Goal: Transaction & Acquisition: Book appointment/travel/reservation

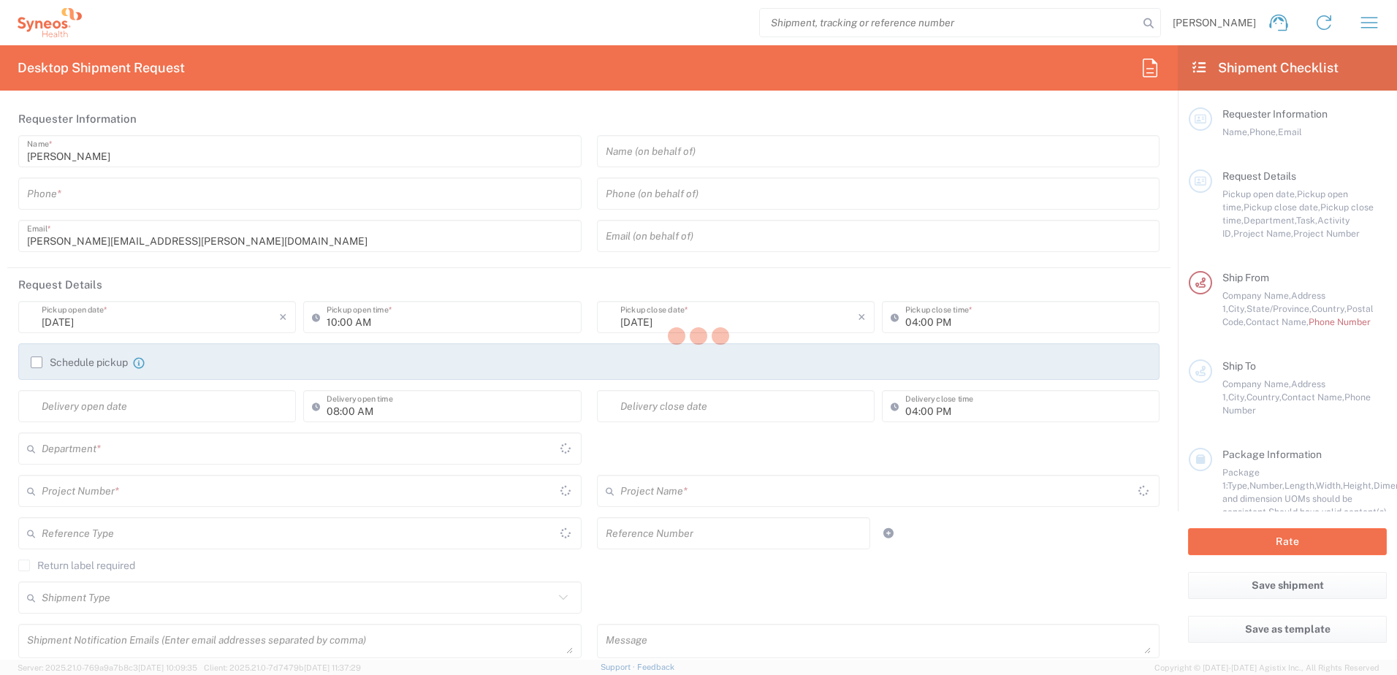
type input "[US_STATE]"
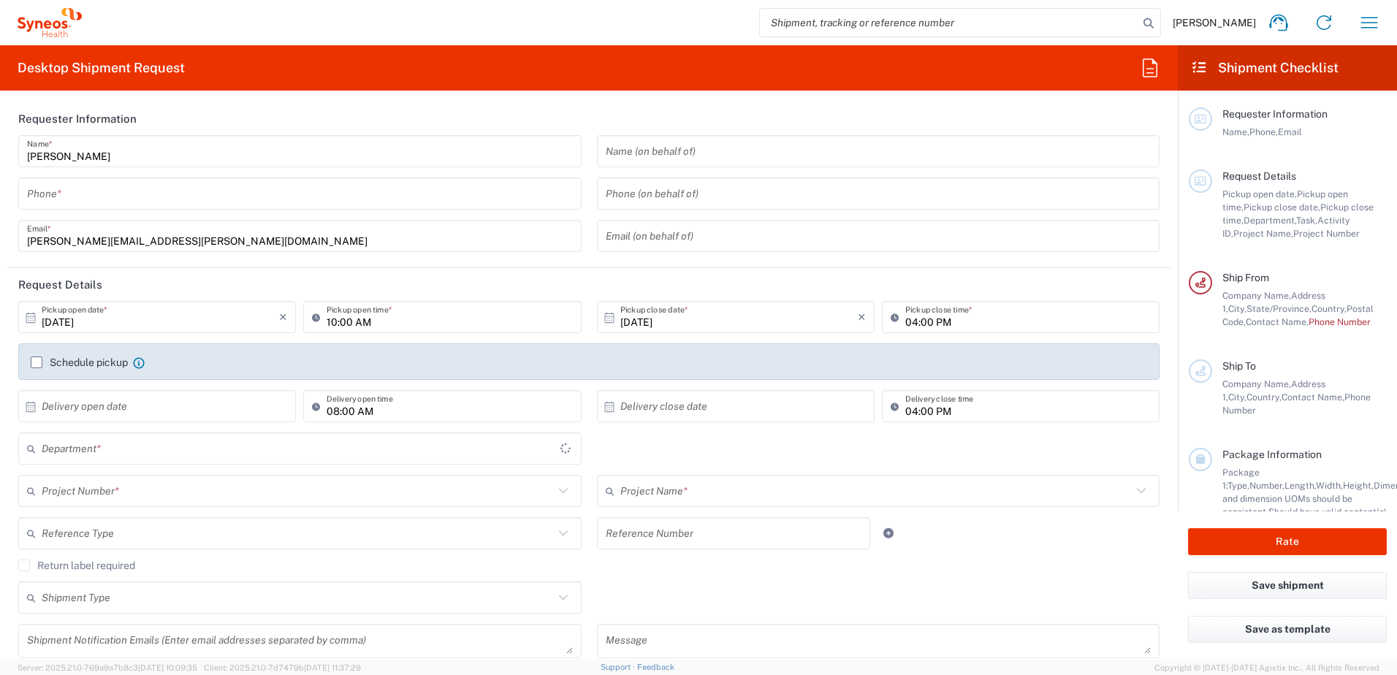
type input "8200"
type input "[GEOGRAPHIC_DATA]"
type input "Syneos Health, LLC-[GEOGRAPHIC_DATA] [GEOGRAPHIC_DATA] [GEOGRAPHIC_DATA]"
click at [1369, 19] on icon "button" at bounding box center [1369, 22] width 23 height 23
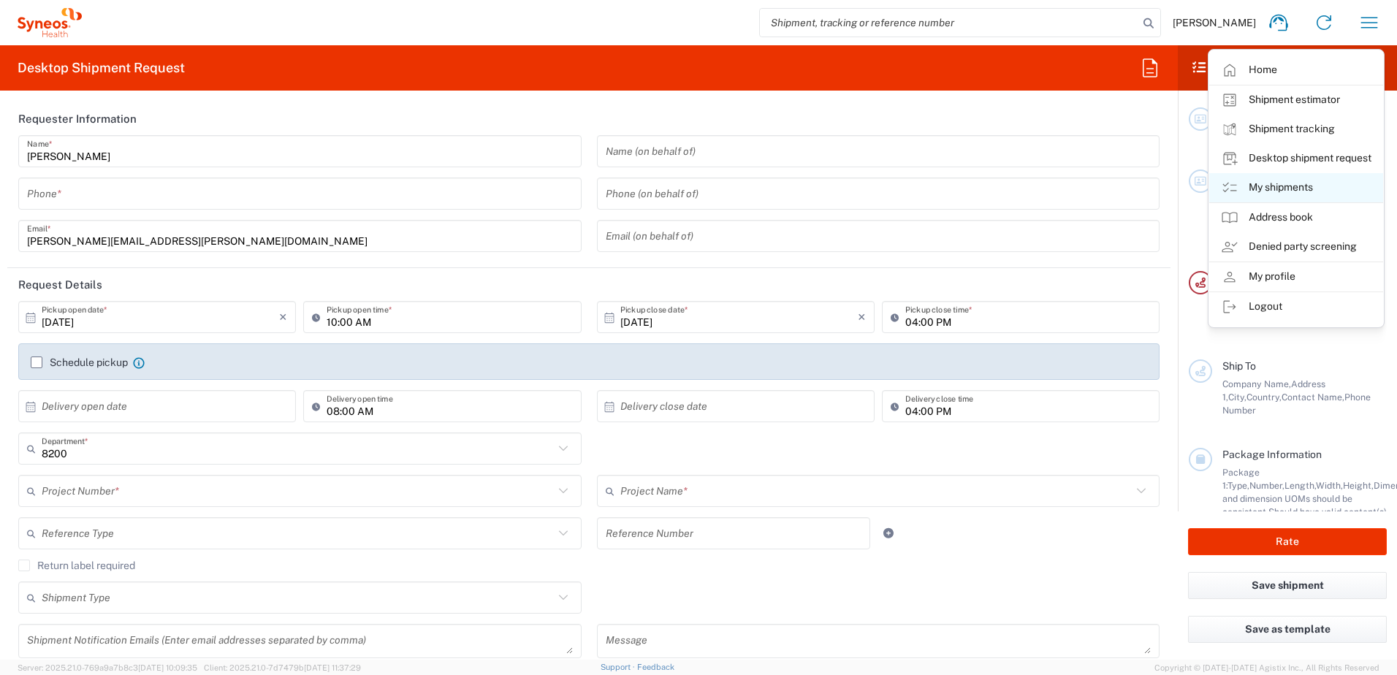
click at [1270, 194] on link "My shipments" at bounding box center [1296, 187] width 174 height 29
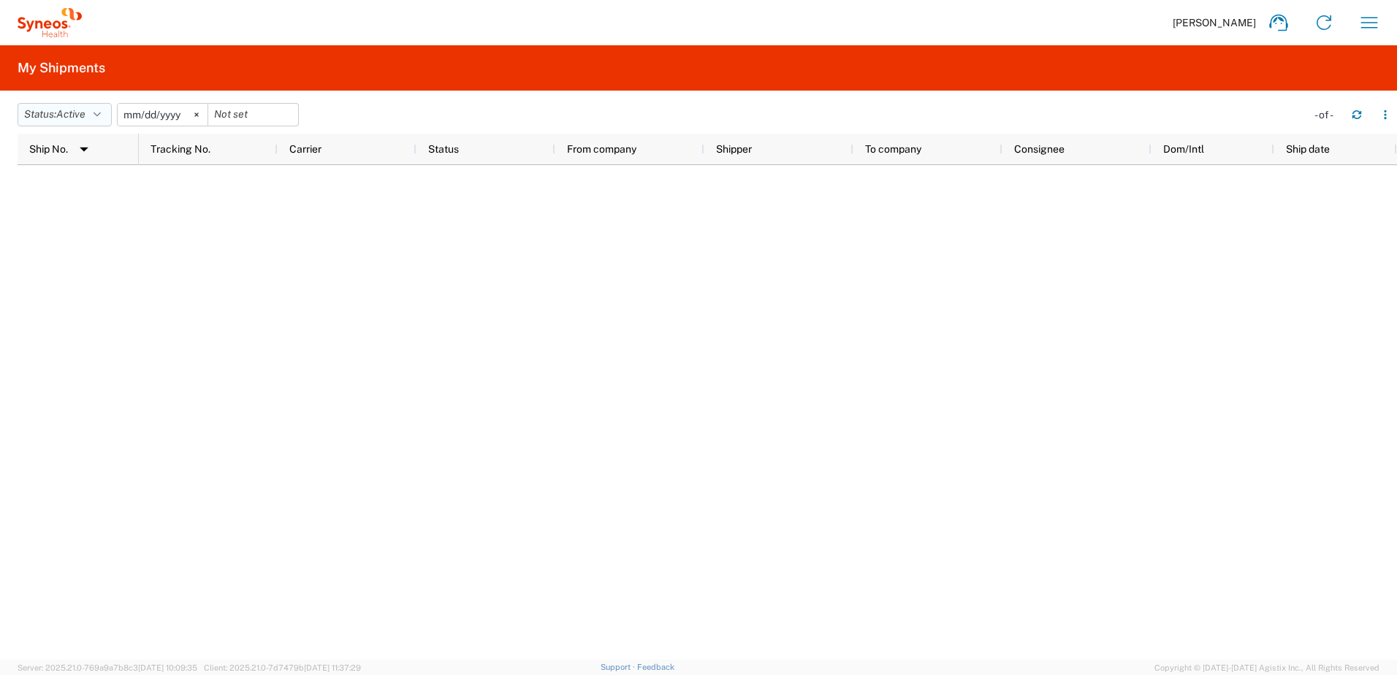
click at [101, 113] on icon "button" at bounding box center [97, 115] width 7 height 10
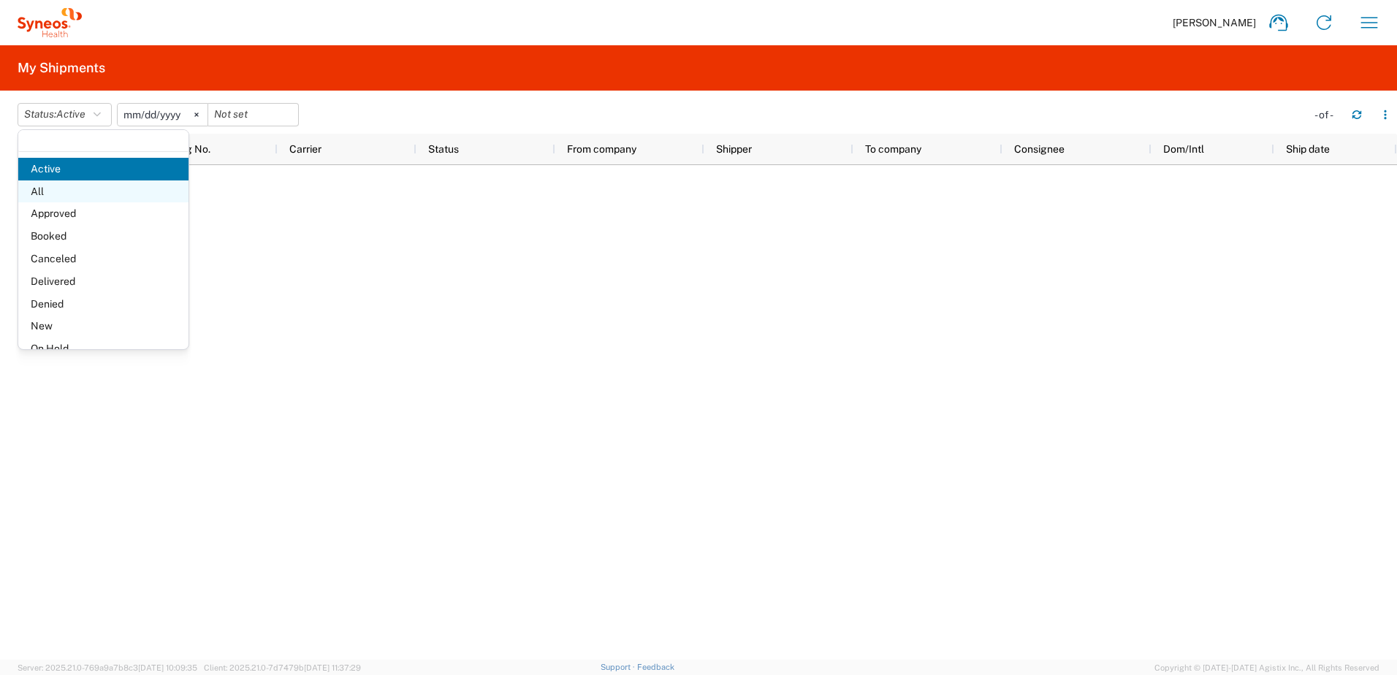
click at [56, 189] on span "All" at bounding box center [103, 191] width 170 height 23
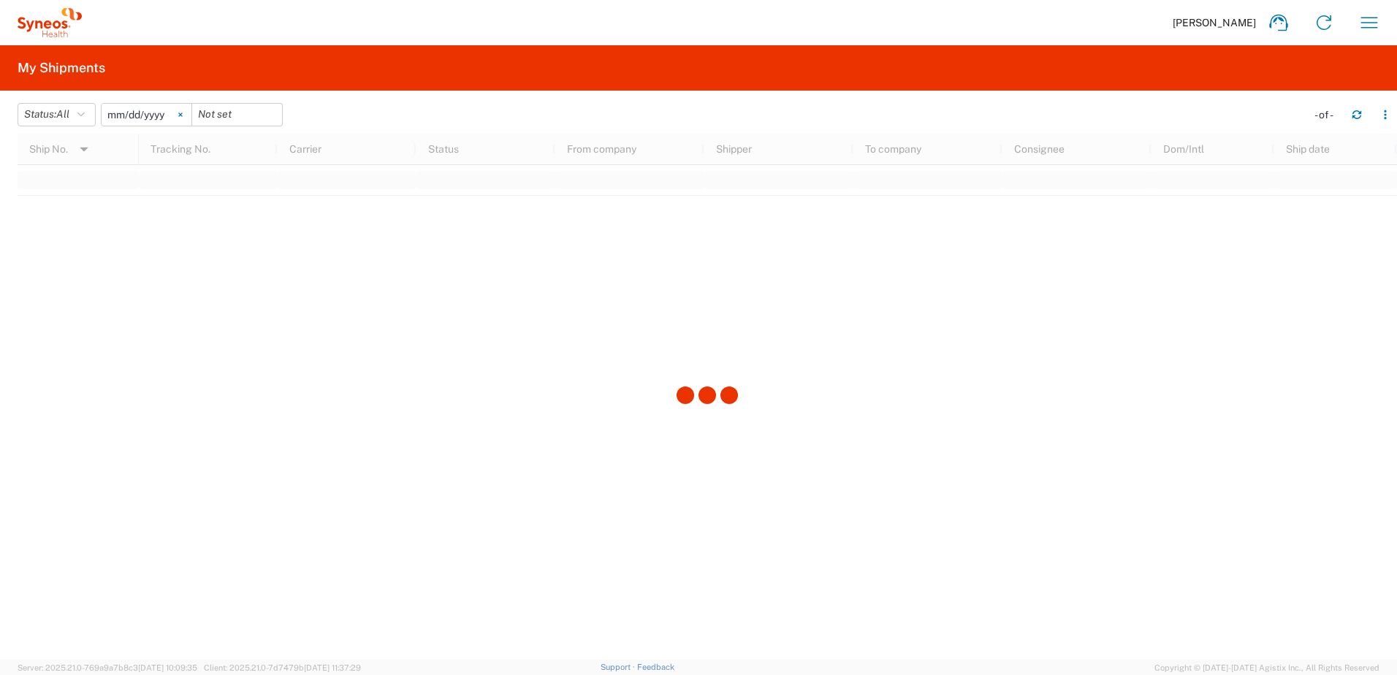
click at [183, 113] on icon at bounding box center [180, 115] width 4 height 4
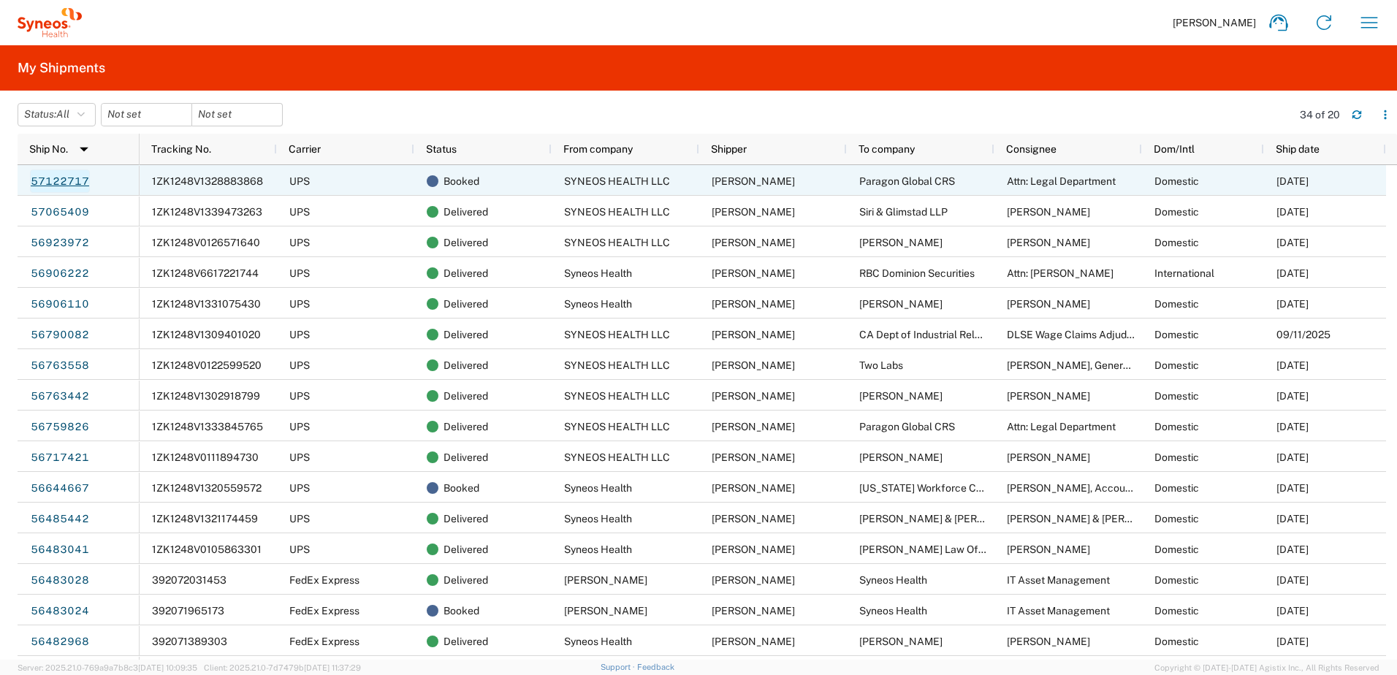
click at [50, 177] on link "57122717" at bounding box center [60, 181] width 60 height 23
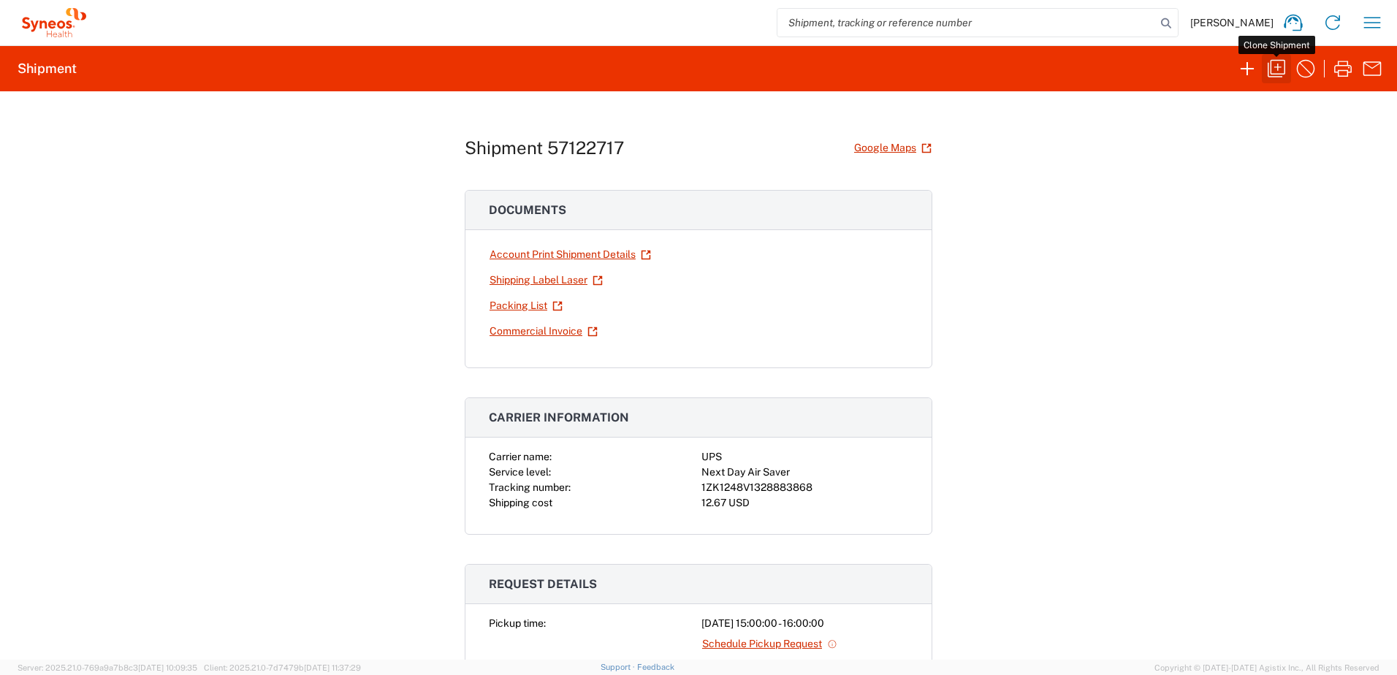
click at [1273, 64] on icon "button" at bounding box center [1276, 68] width 23 height 23
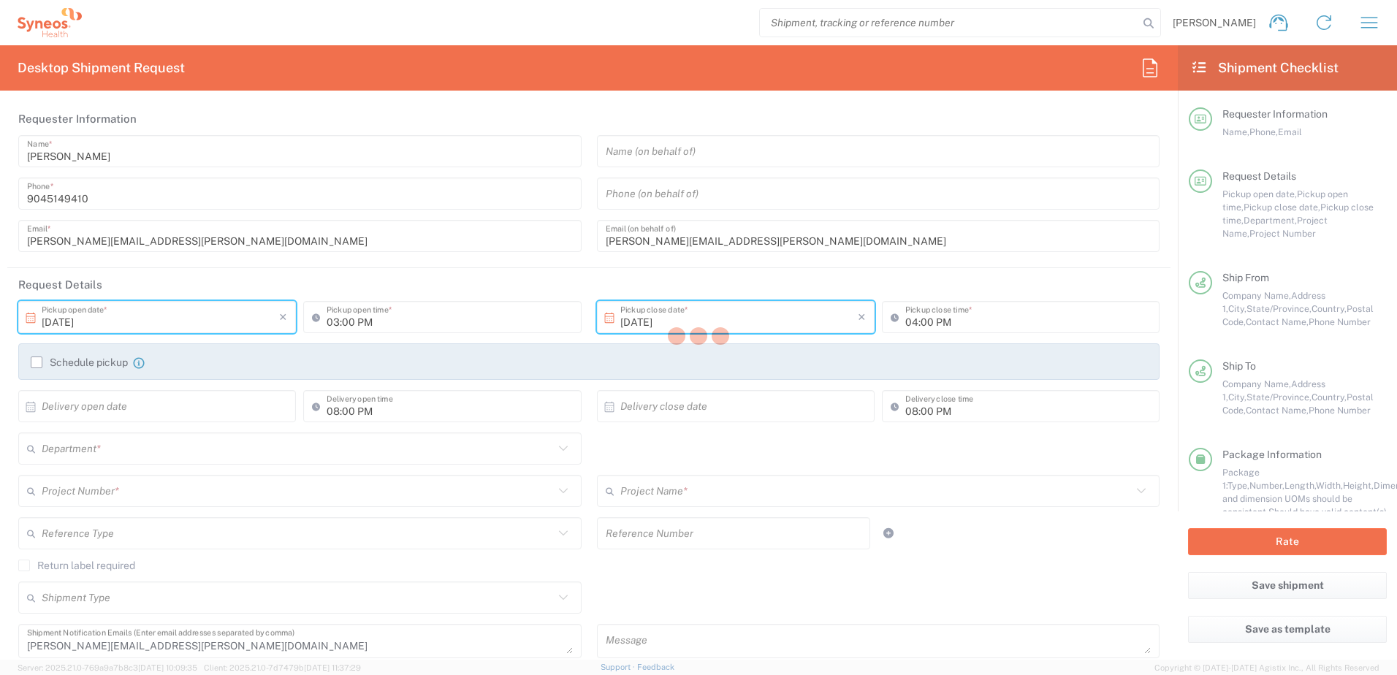
type input "[US_STATE]"
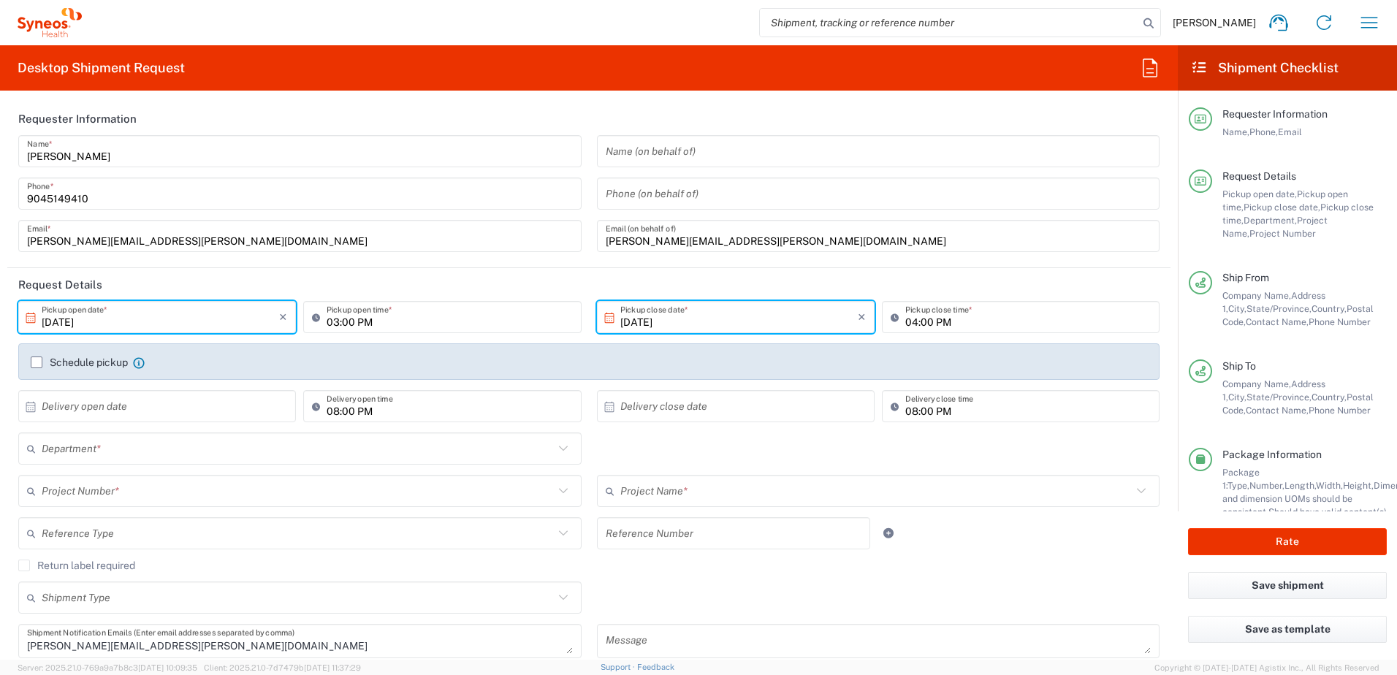
type input "8200"
type input "Envelope"
type input "8200 DEPARTMENTAL EXPENSE"
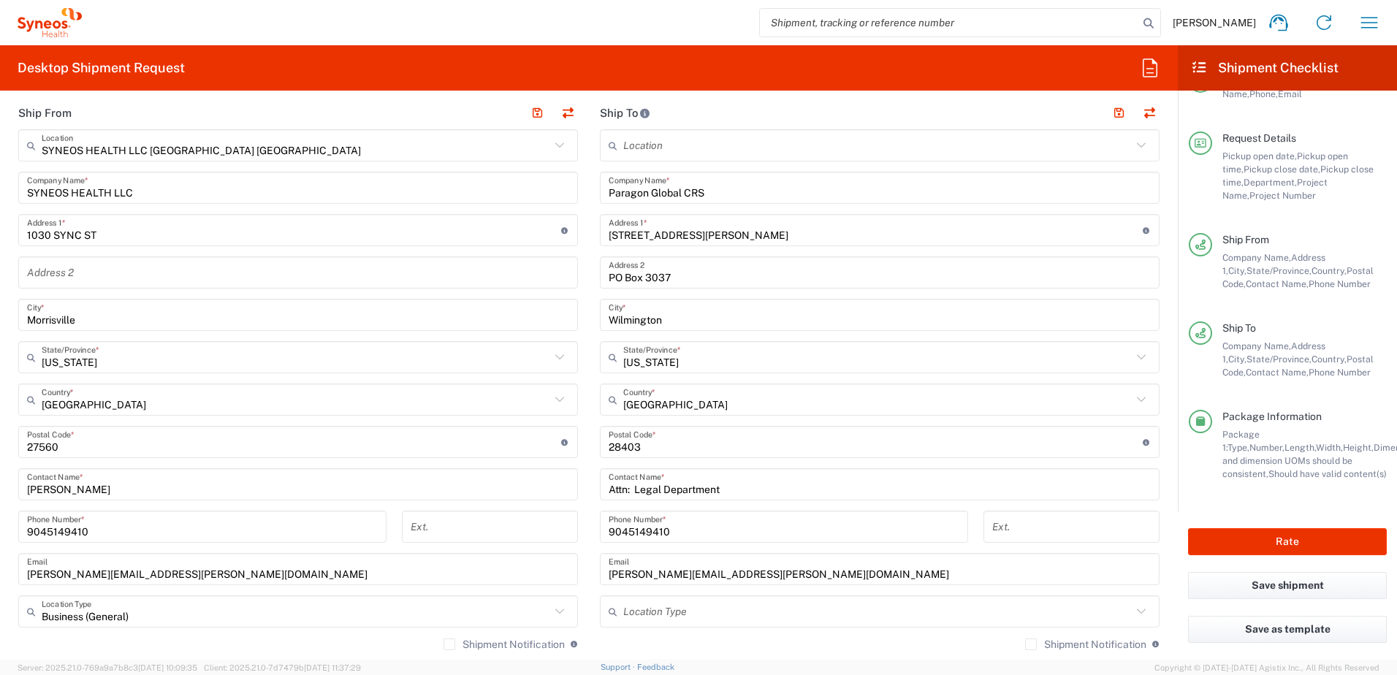
scroll to position [585, 0]
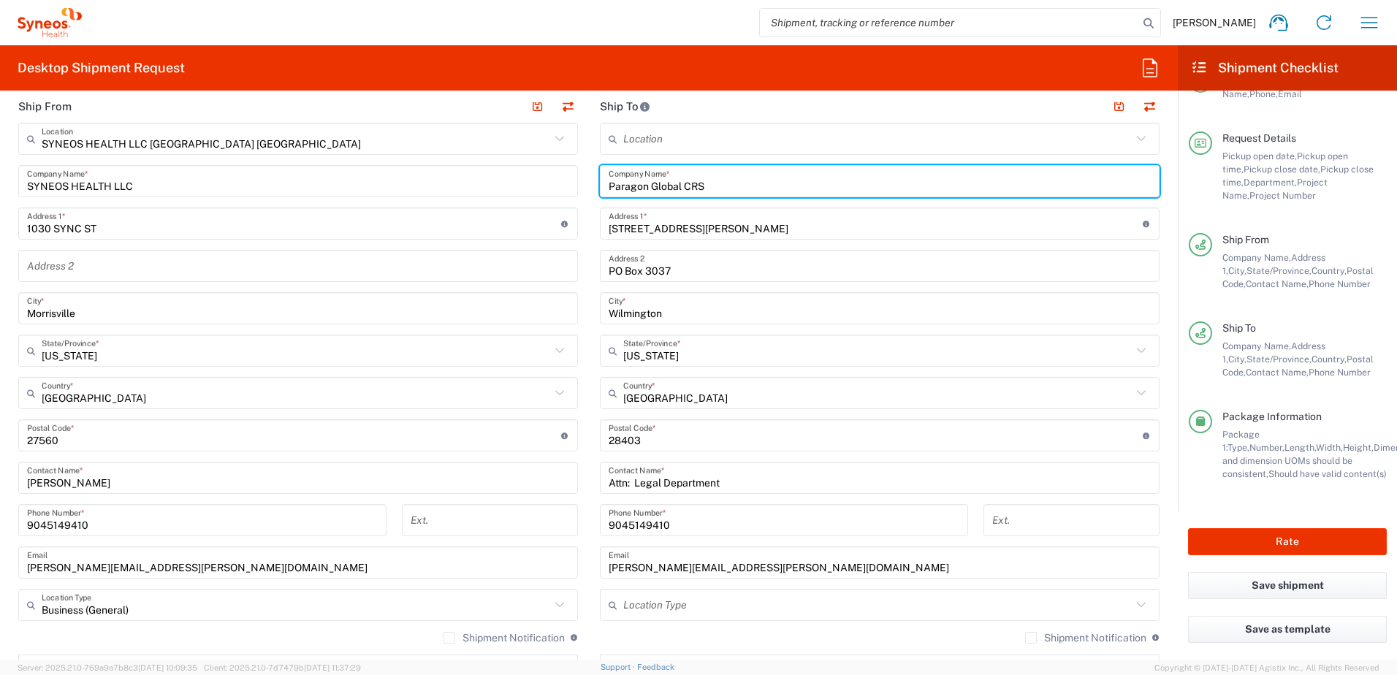
drag, startPoint x: 701, startPoint y: 187, endPoint x: 594, endPoint y: 186, distance: 106.7
click at [600, 186] on div "Paragon Global CRS Company Name *" at bounding box center [880, 181] width 560 height 32
type input "BioBoston Consulting, LLC"
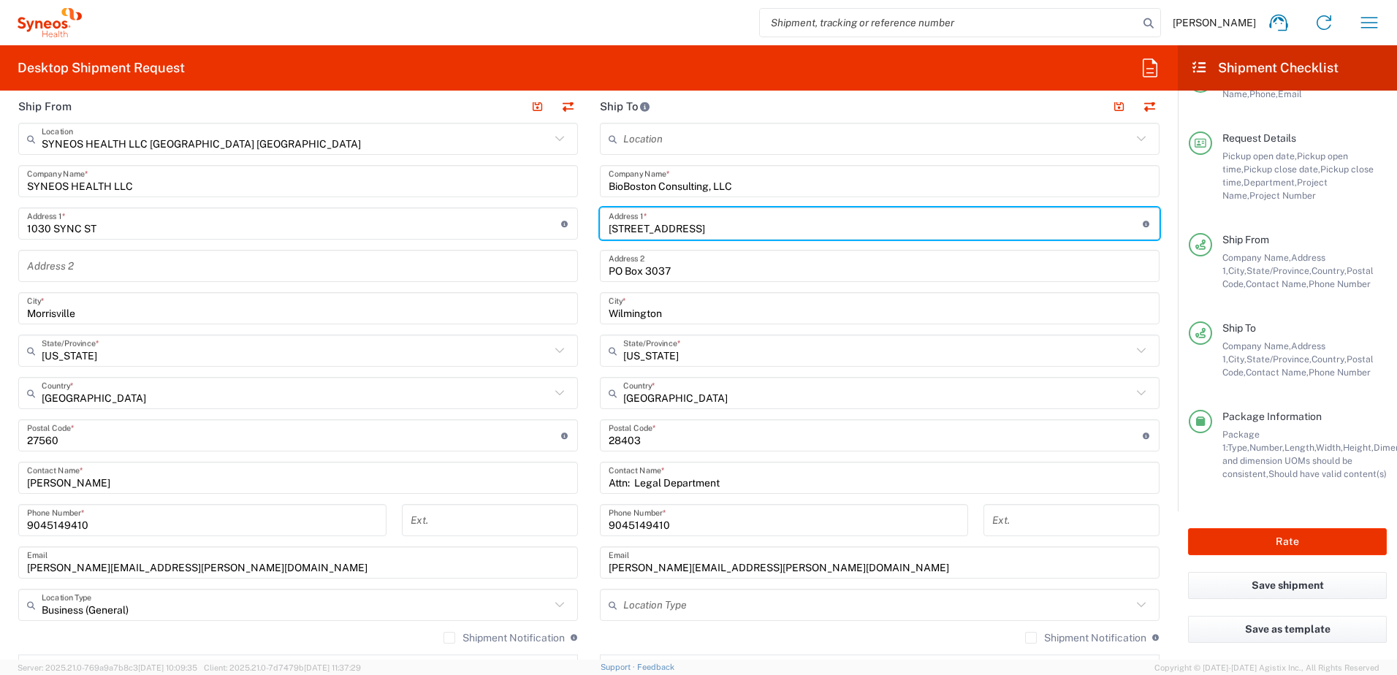
type input "[STREET_ADDRESS]"
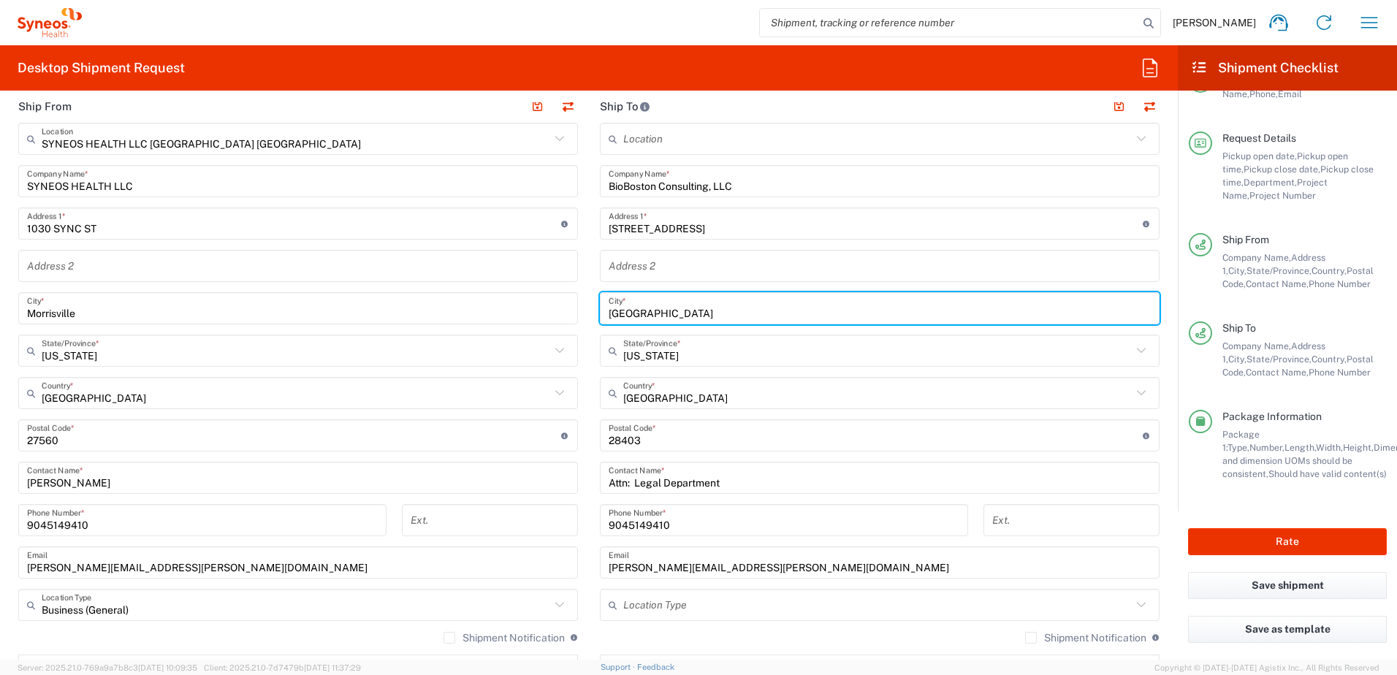
type input "[GEOGRAPHIC_DATA]"
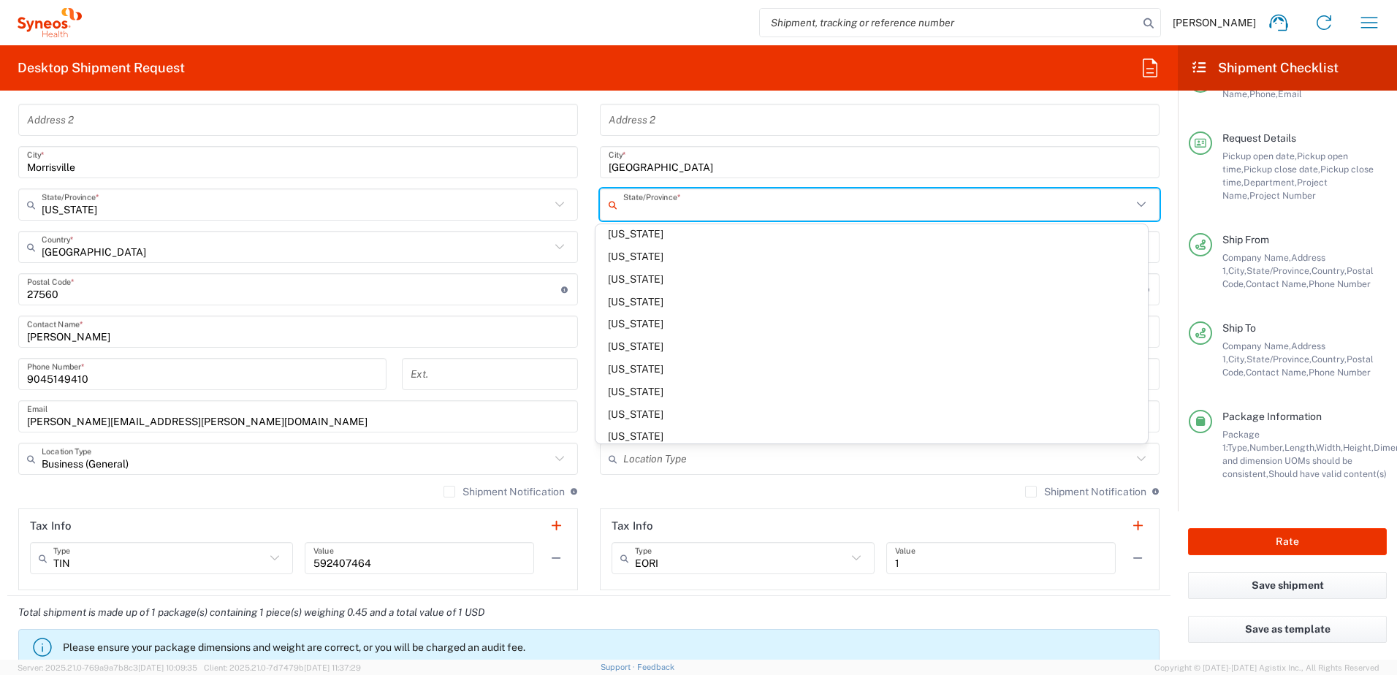
scroll to position [512, 0]
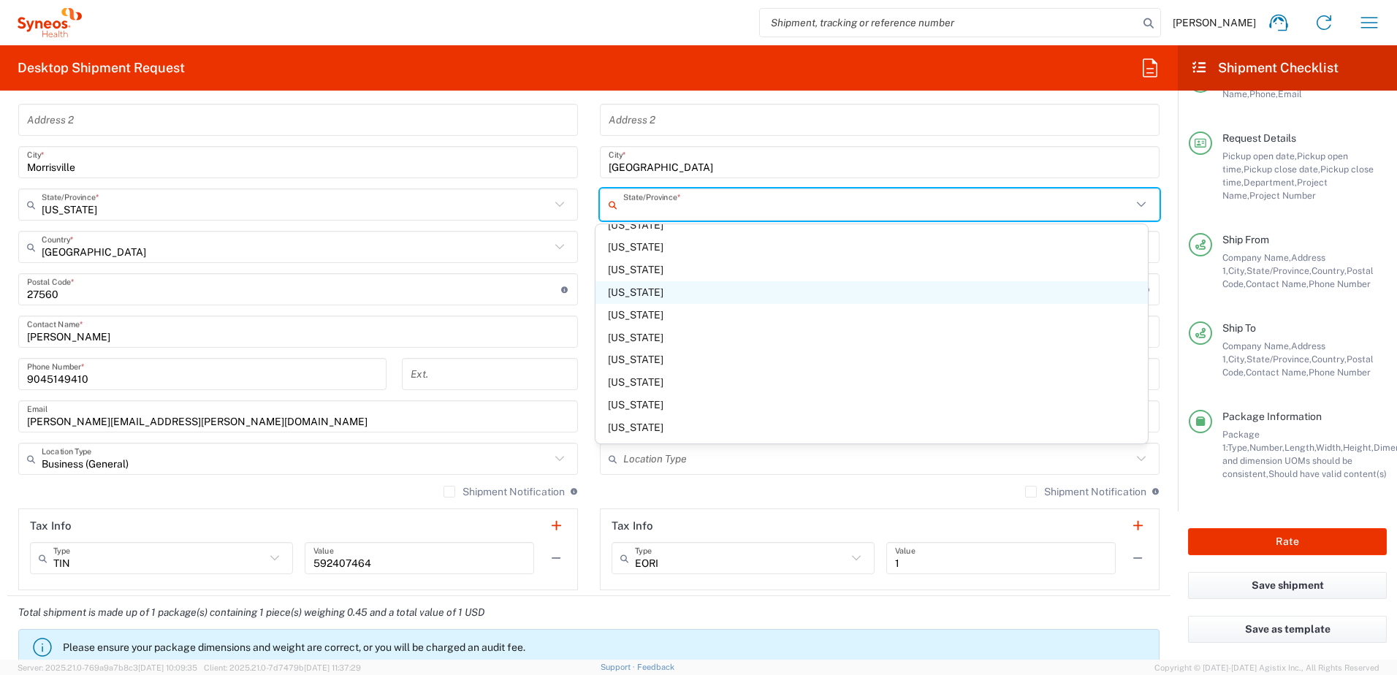
click at [652, 293] on span "[US_STATE]" at bounding box center [872, 292] width 553 height 23
type input "[US_STATE]"
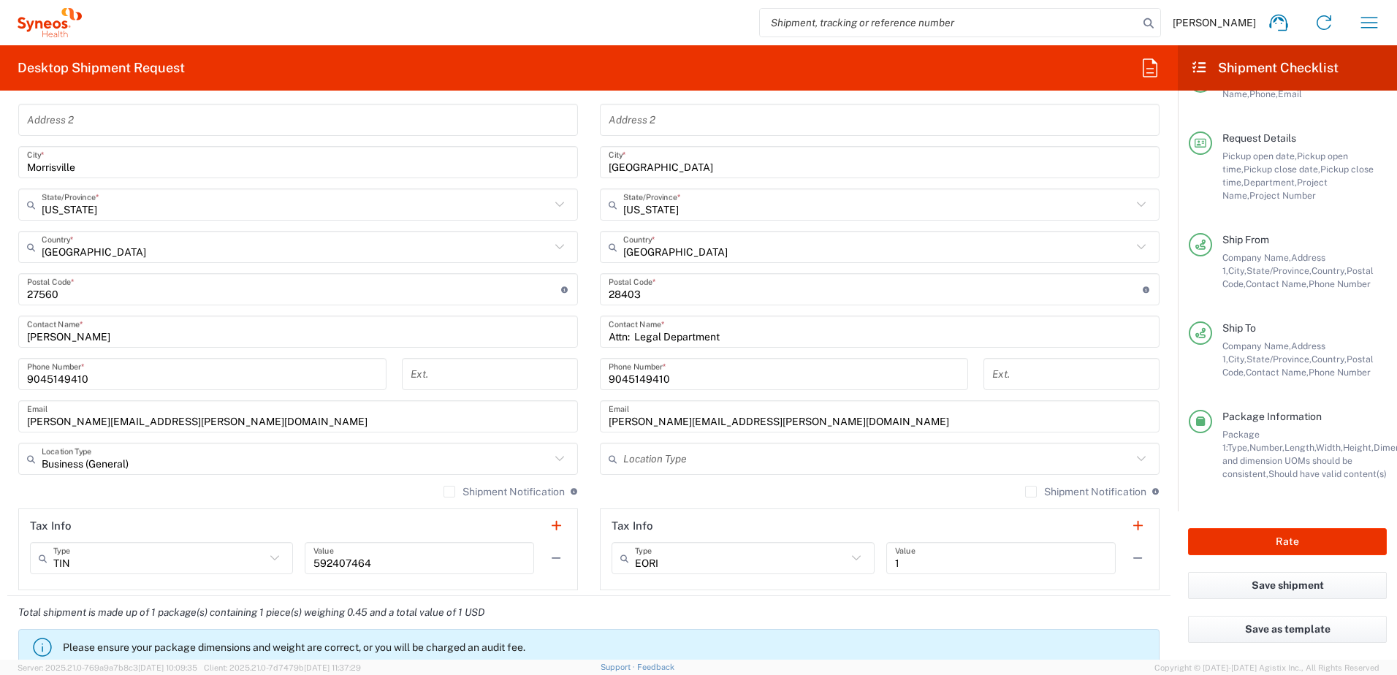
click at [658, 296] on input "undefined" at bounding box center [876, 290] width 534 height 26
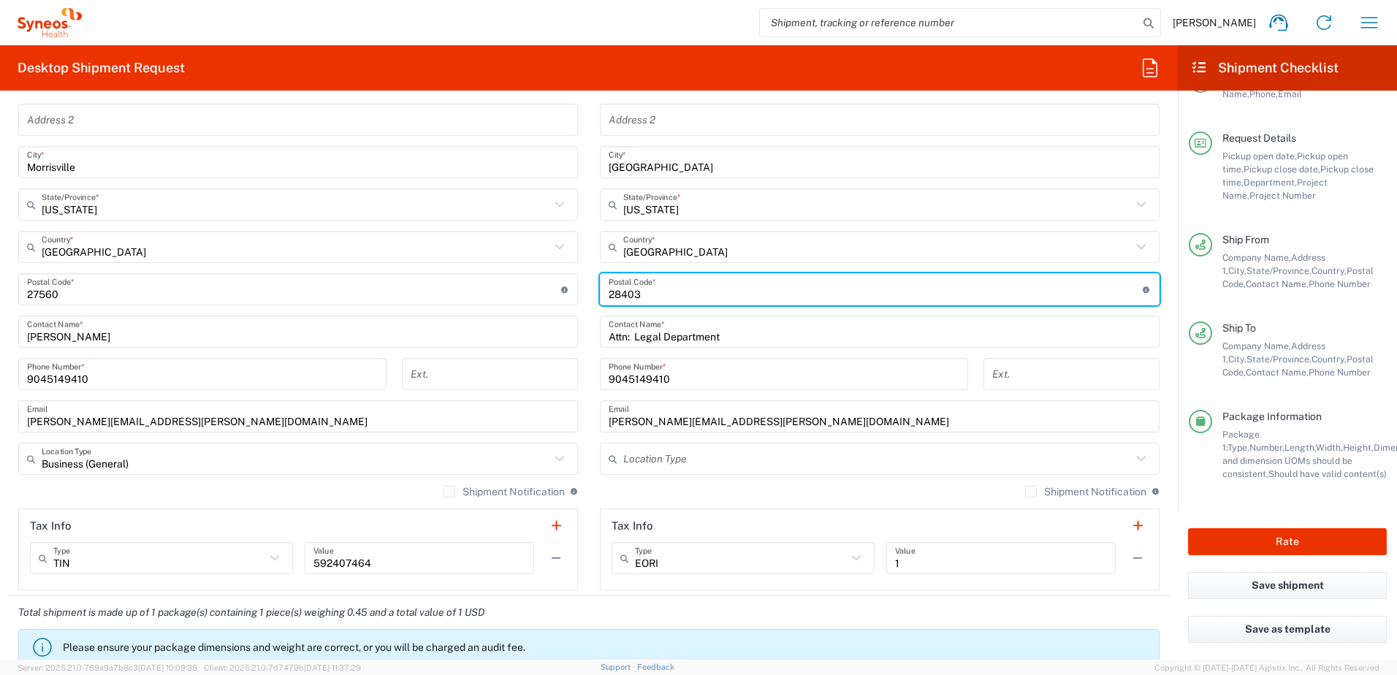
click at [658, 296] on input "undefined" at bounding box center [876, 290] width 534 height 26
type input "02109"
click at [1301, 541] on button "Rate" at bounding box center [1287, 541] width 199 height 27
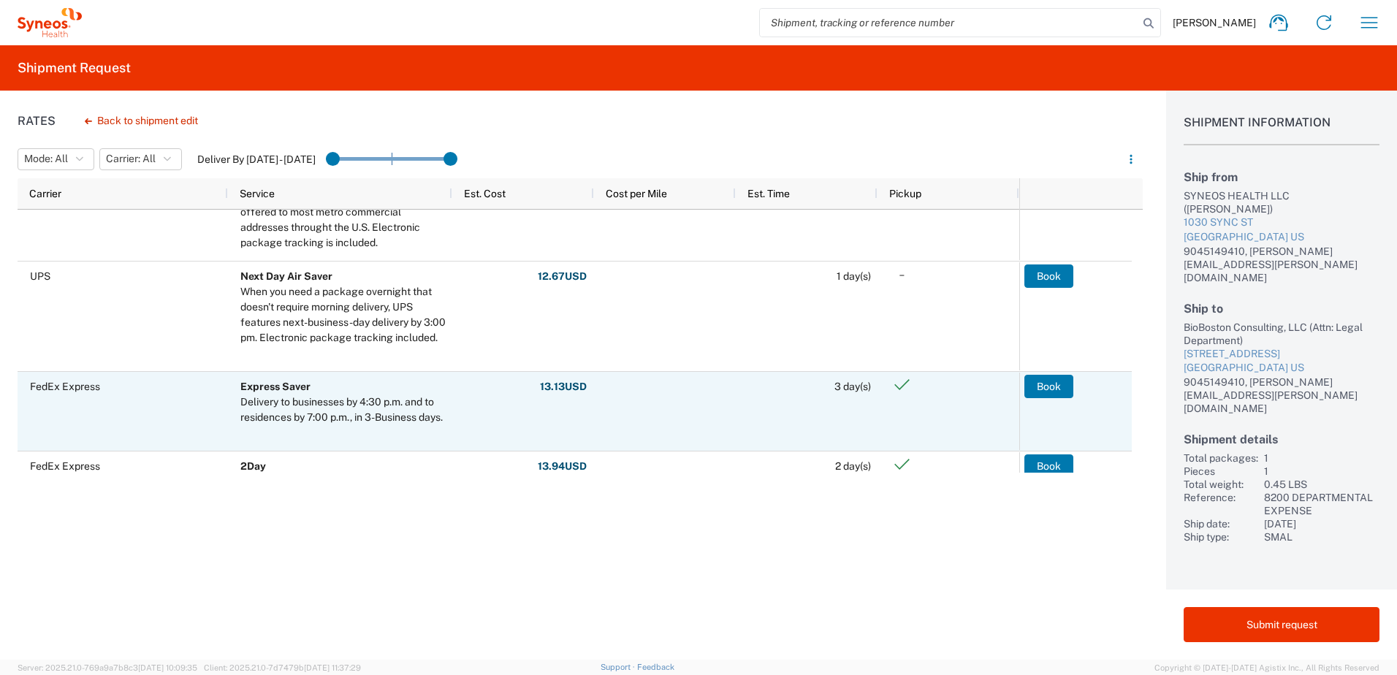
scroll to position [146, 0]
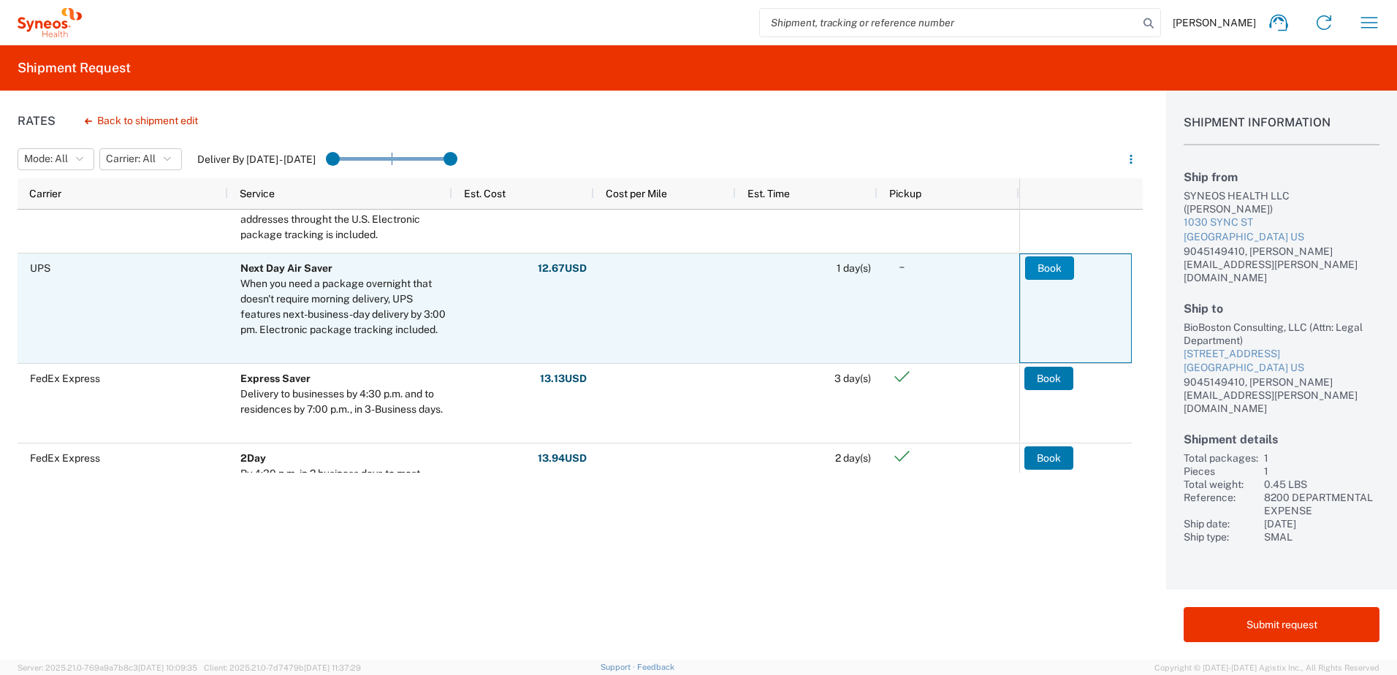
click at [1048, 266] on button "Book" at bounding box center [1049, 267] width 49 height 23
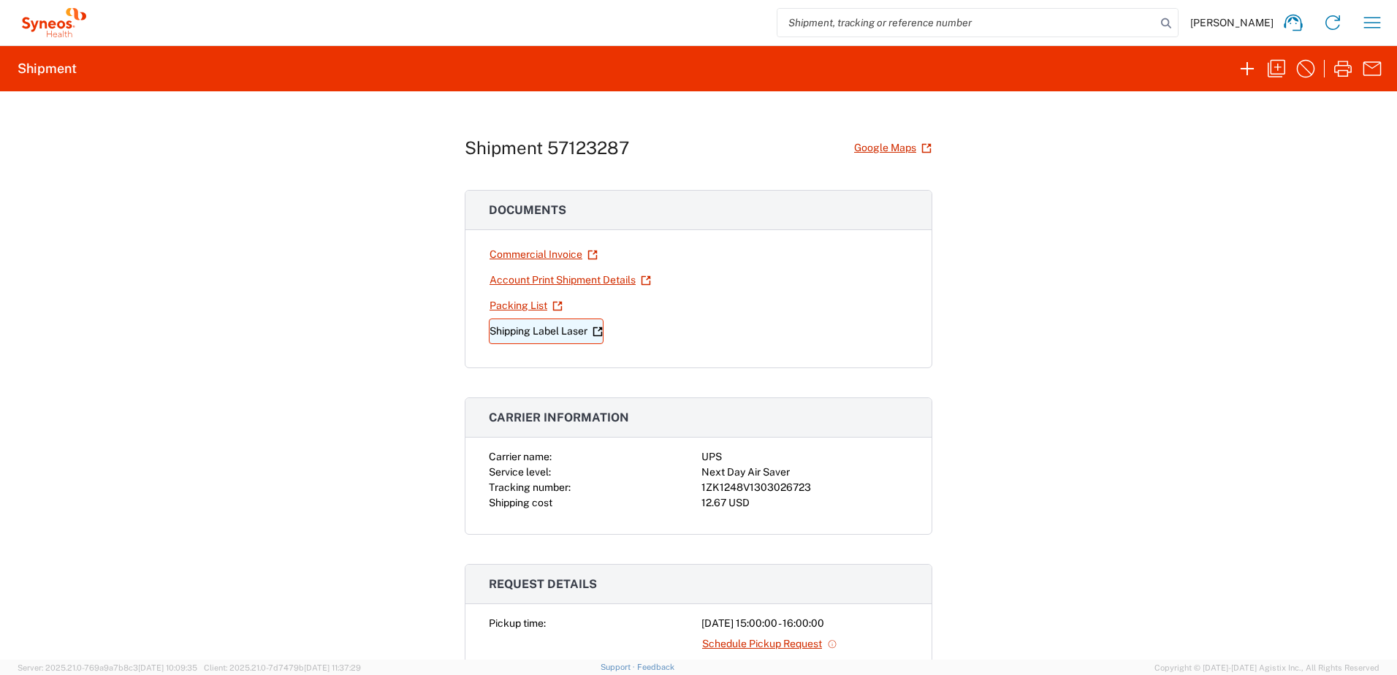
click at [530, 332] on link "Shipping Label Laser" at bounding box center [546, 332] width 115 height 26
